Goal: Check status: Check status

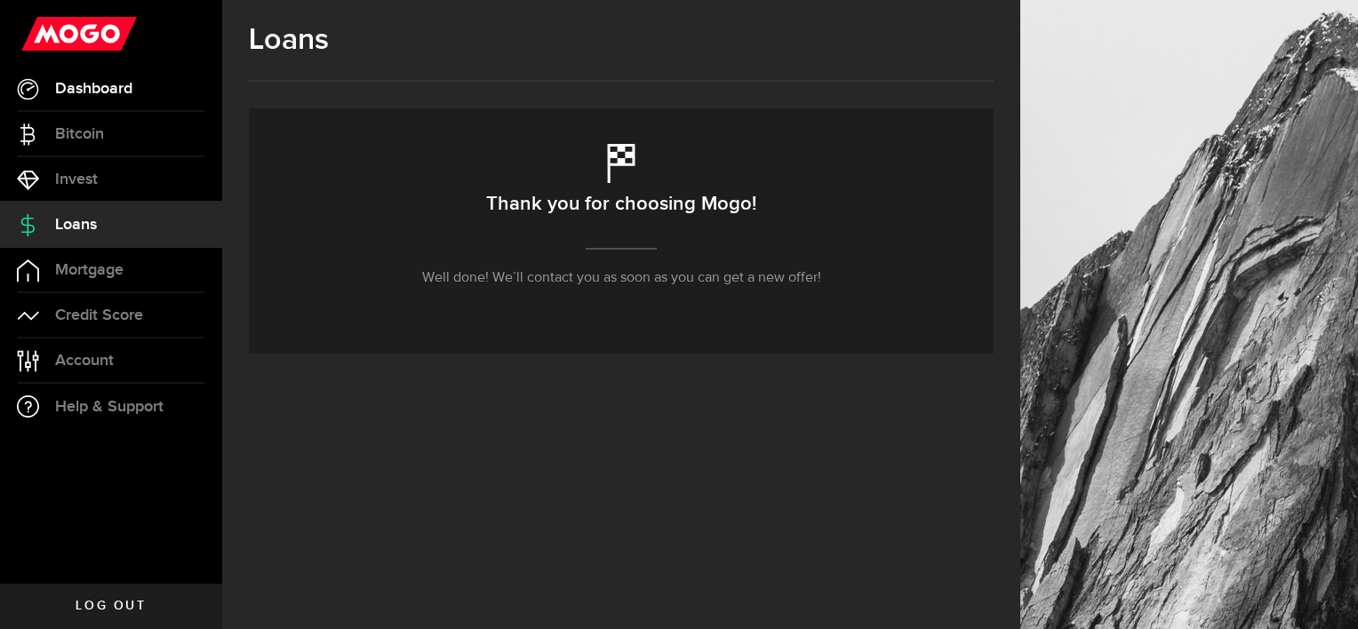
click at [89, 89] on span "Dashboard" at bounding box center [93, 89] width 77 height 16
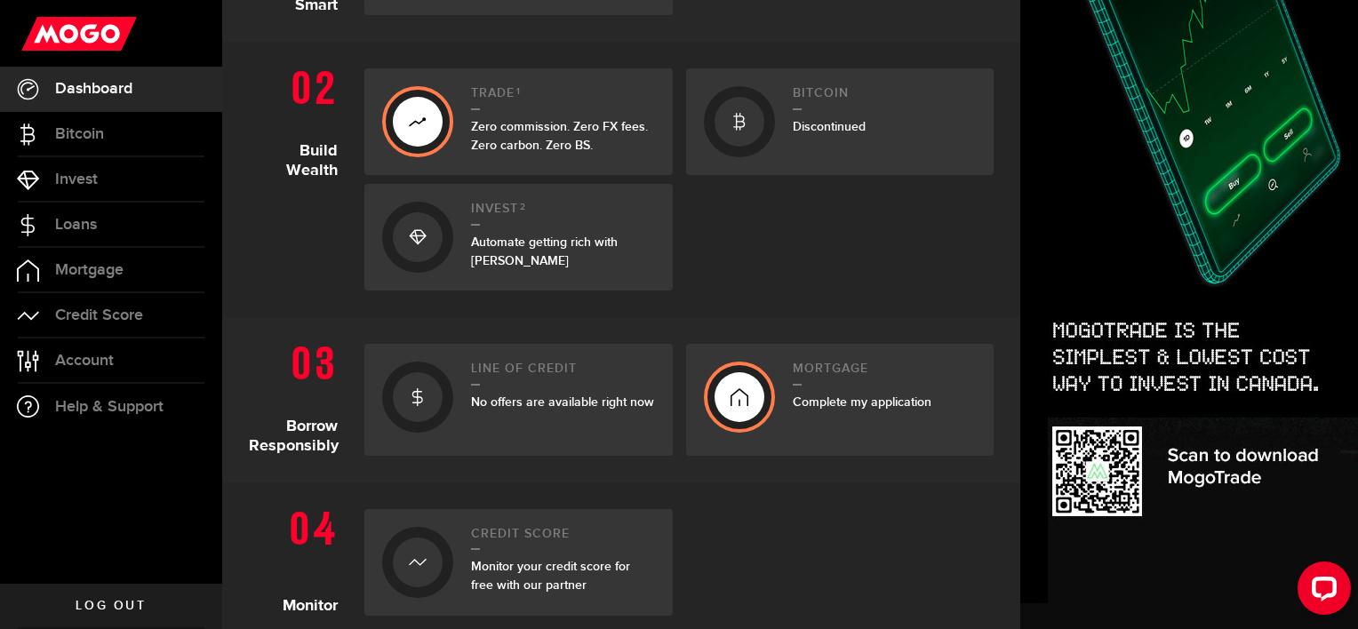
scroll to position [533, 0]
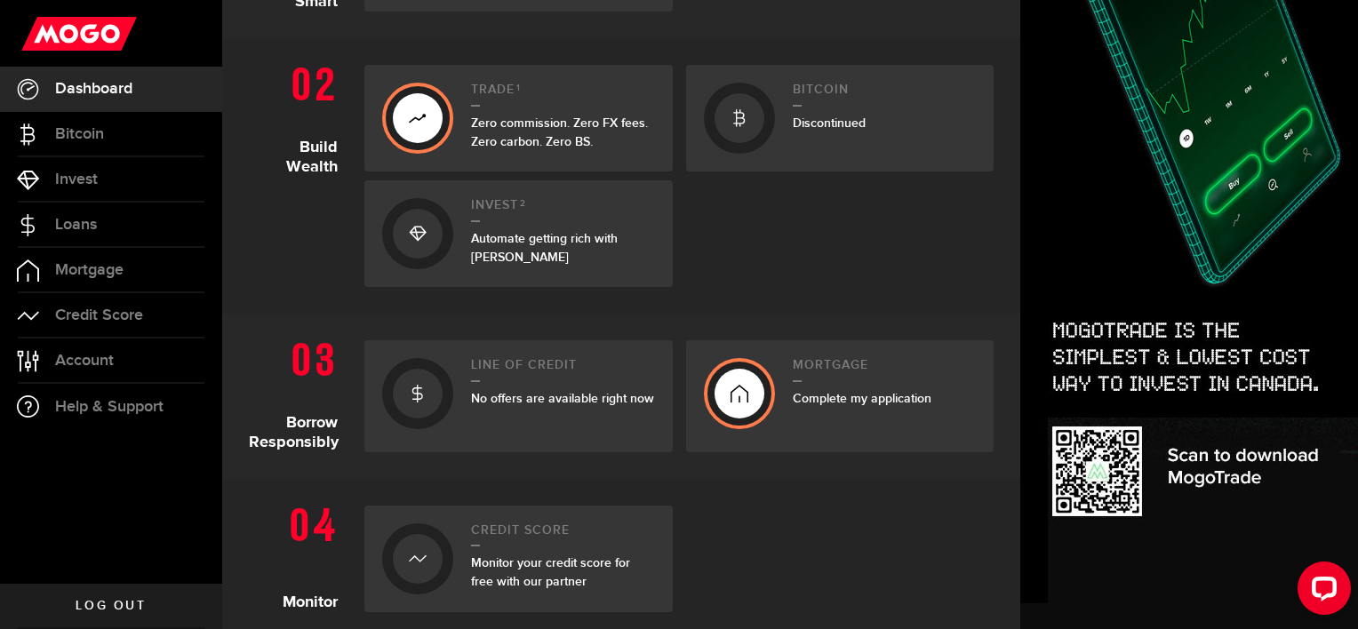
click at [537, 397] on span "No offers are available right now" at bounding box center [562, 398] width 183 height 15
